Goal: Find specific page/section: Find specific page/section

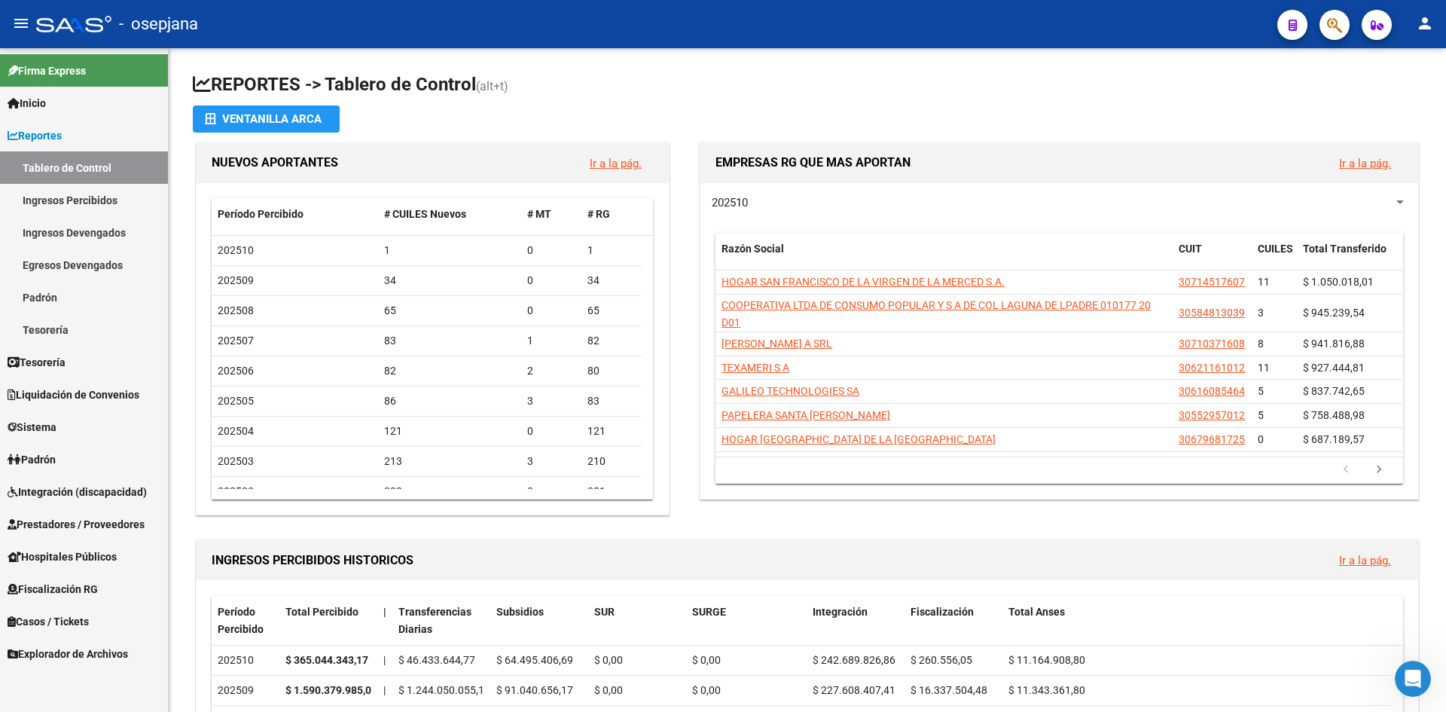
click at [111, 493] on span "Integración (discapacidad)" at bounding box center [77, 491] width 139 height 17
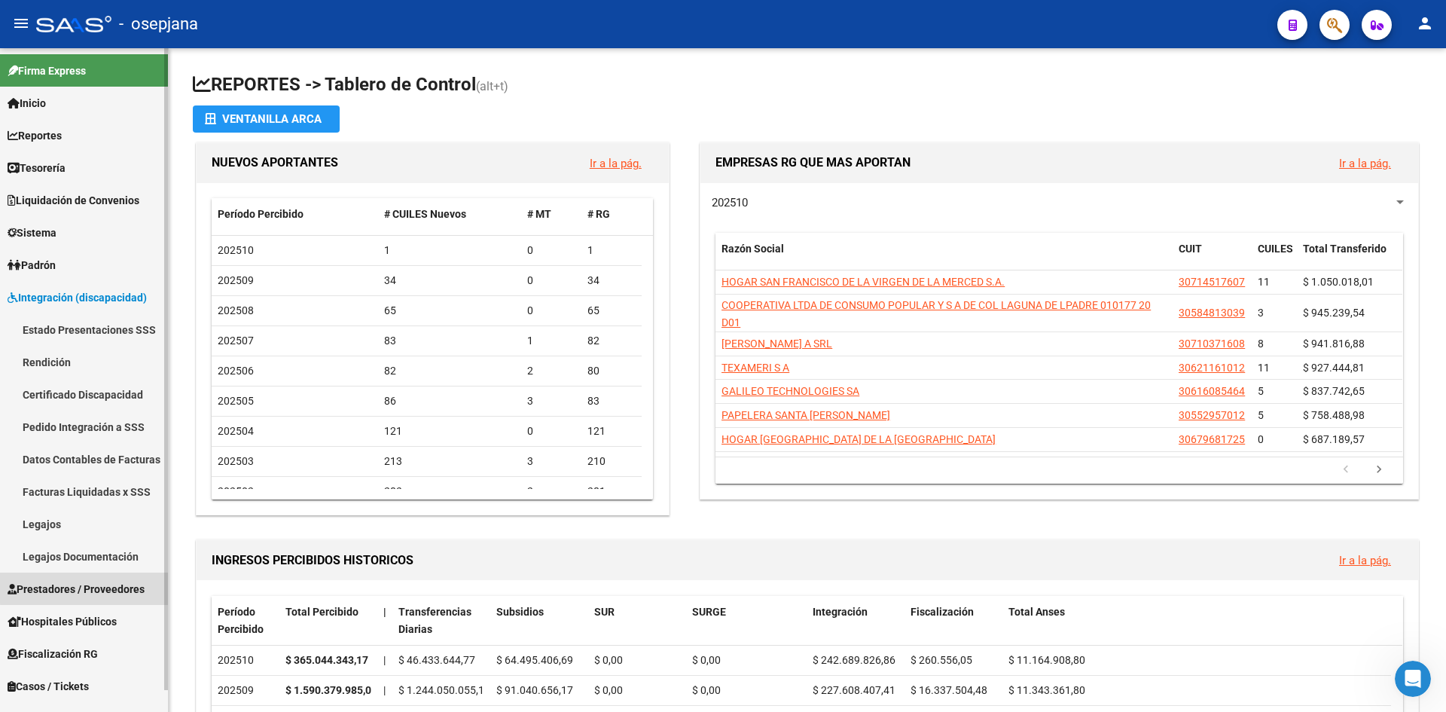
click at [86, 587] on span "Prestadores / Proveedores" at bounding box center [76, 589] width 137 height 17
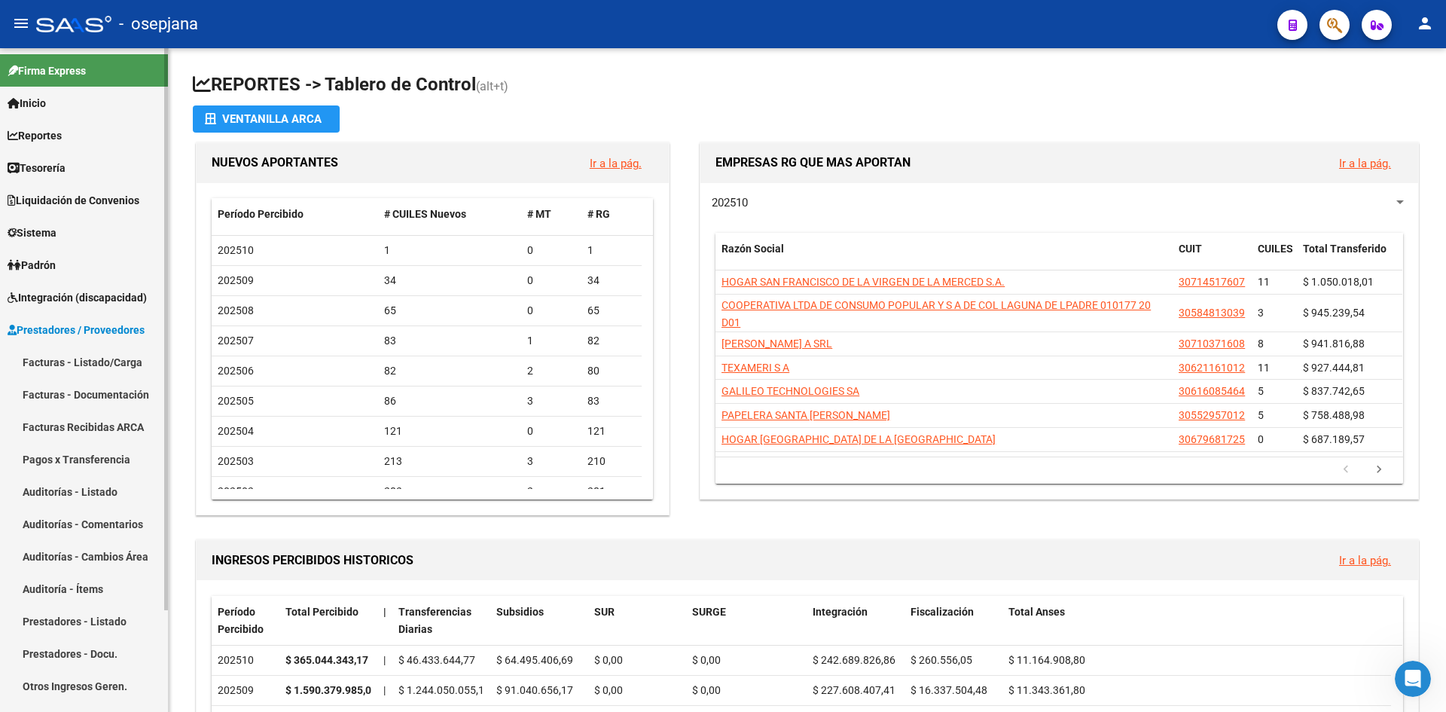
click at [98, 392] on link "Facturas - Documentación" at bounding box center [84, 394] width 168 height 32
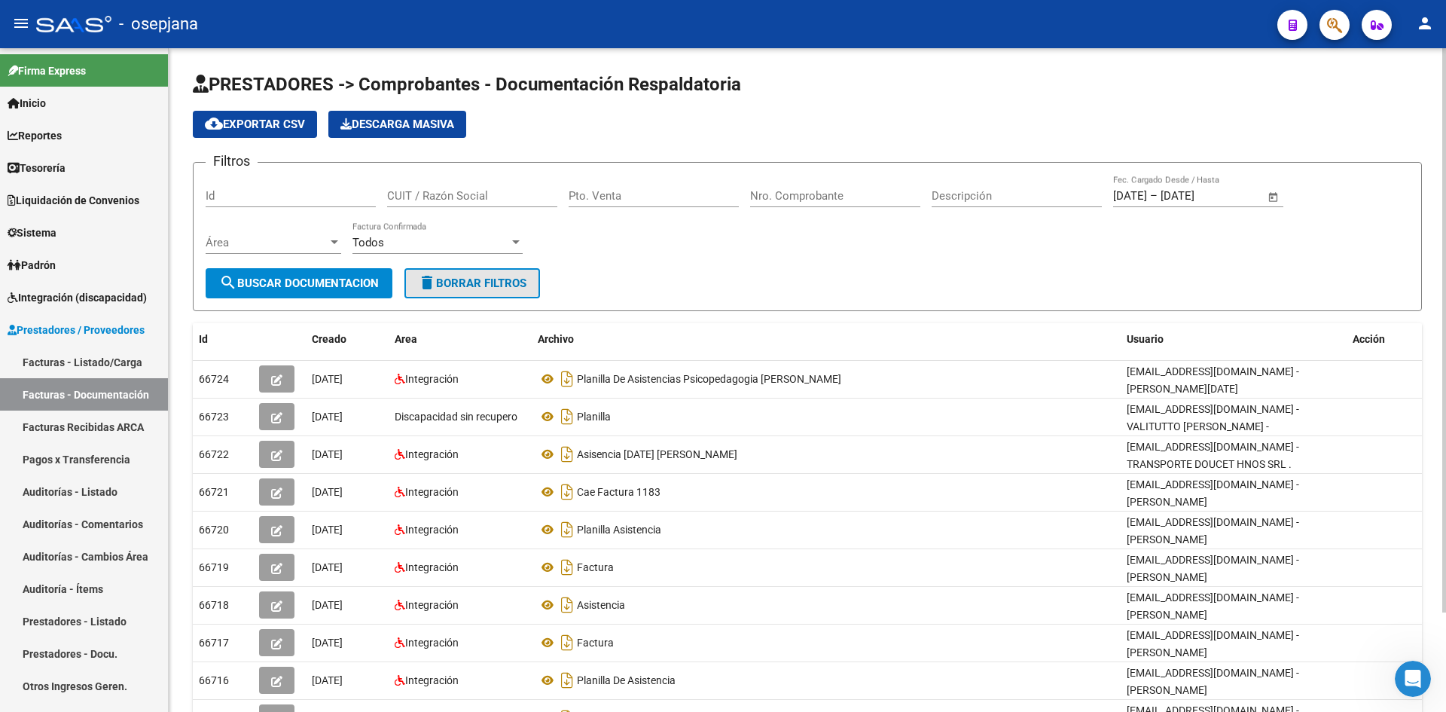
click at [513, 284] on span "delete Borrar Filtros" at bounding box center [472, 283] width 108 height 14
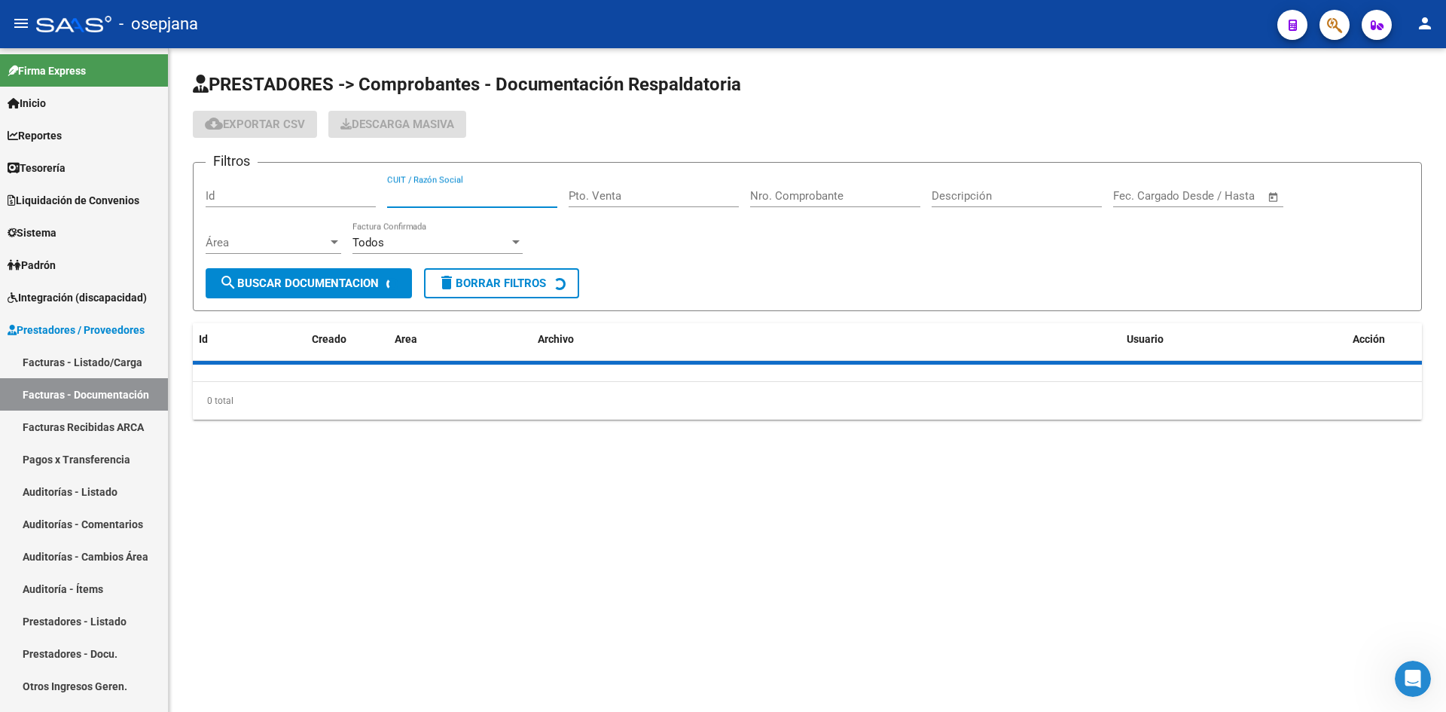
click at [440, 190] on input "CUIT / Razón Social" at bounding box center [472, 196] width 170 height 14
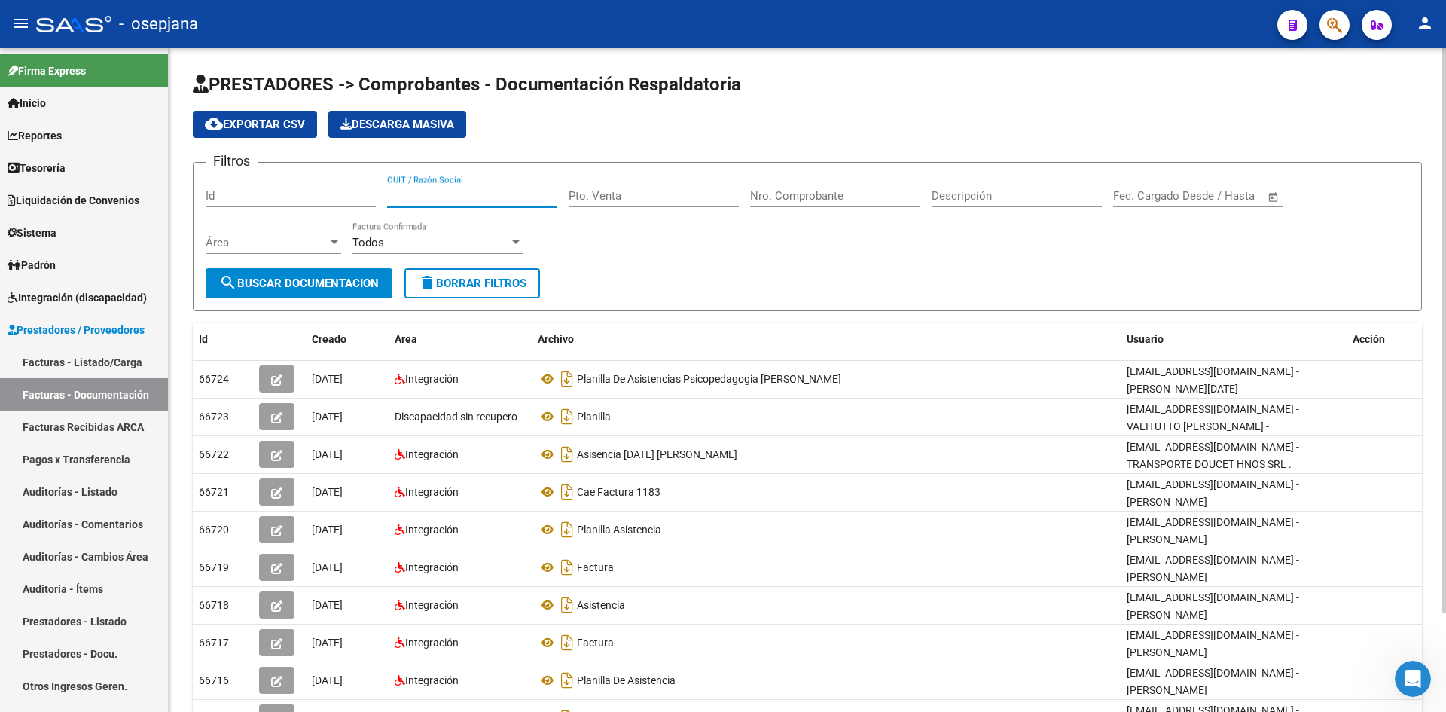
paste input "[URL][DOMAIN_NAME]"
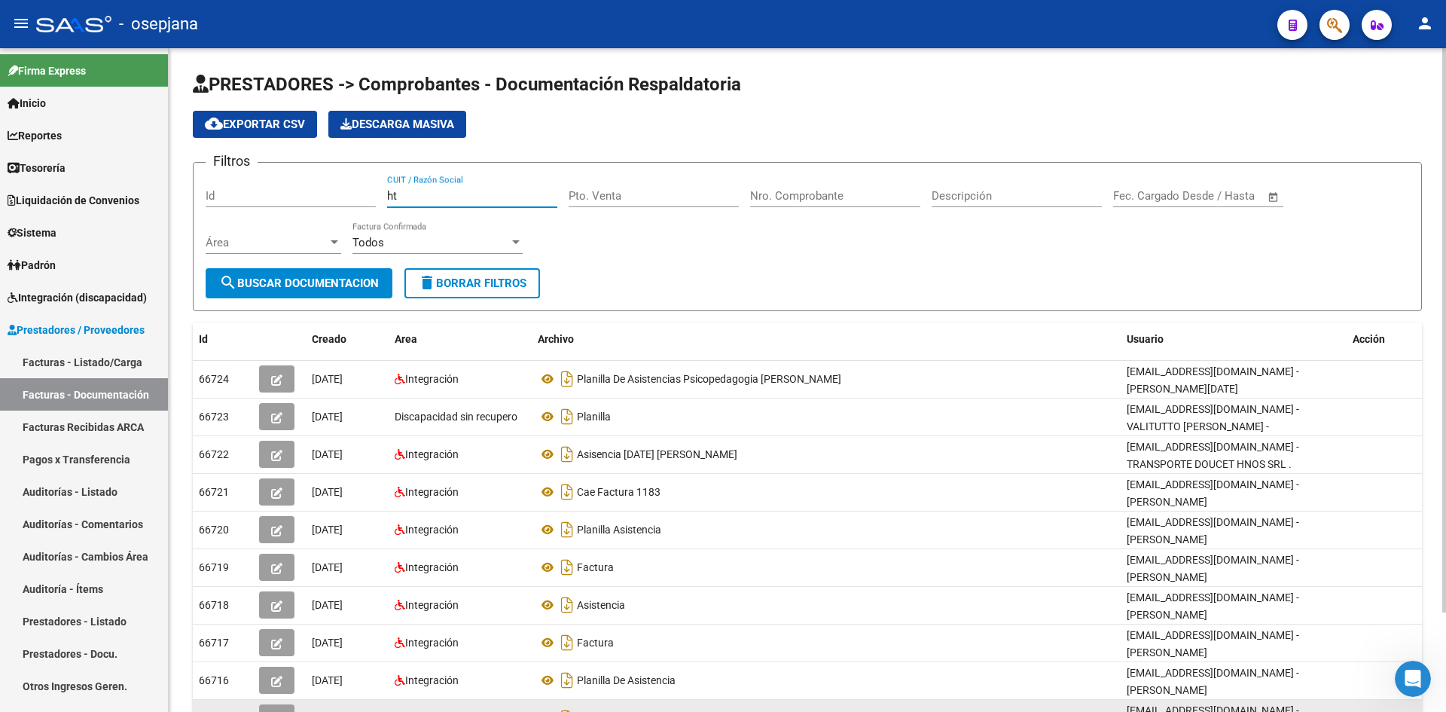
type input "h"
